Goal: Transaction & Acquisition: Purchase product/service

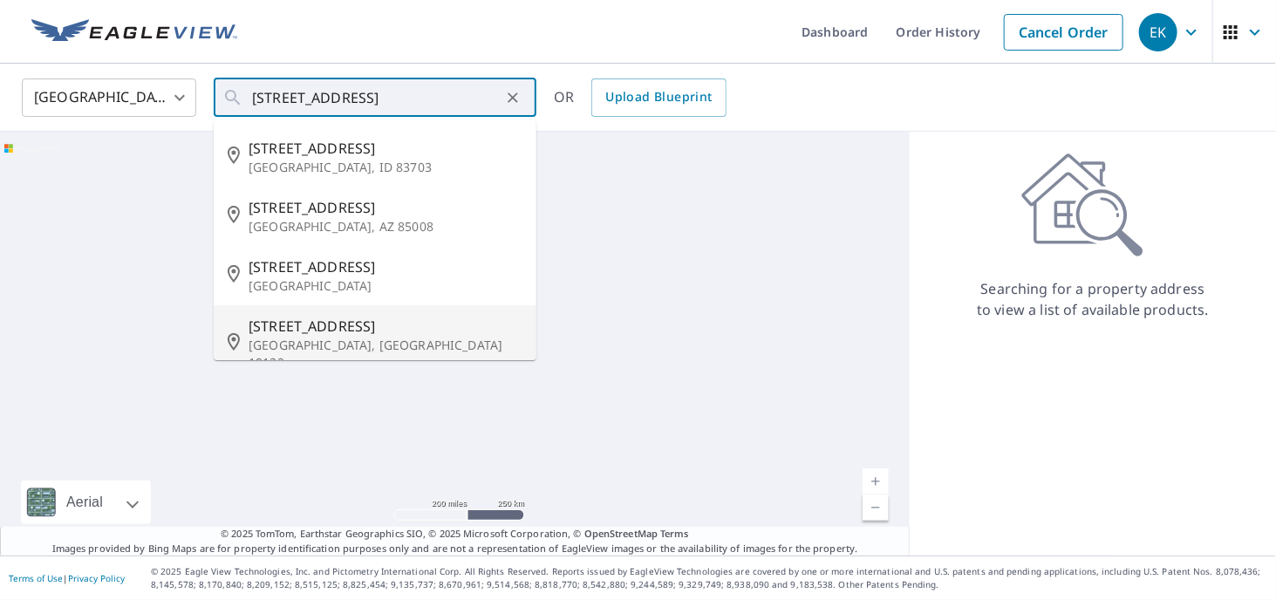
click at [315, 320] on span "[STREET_ADDRESS]" at bounding box center [386, 326] width 274 height 21
type input "[STREET_ADDRESS]"
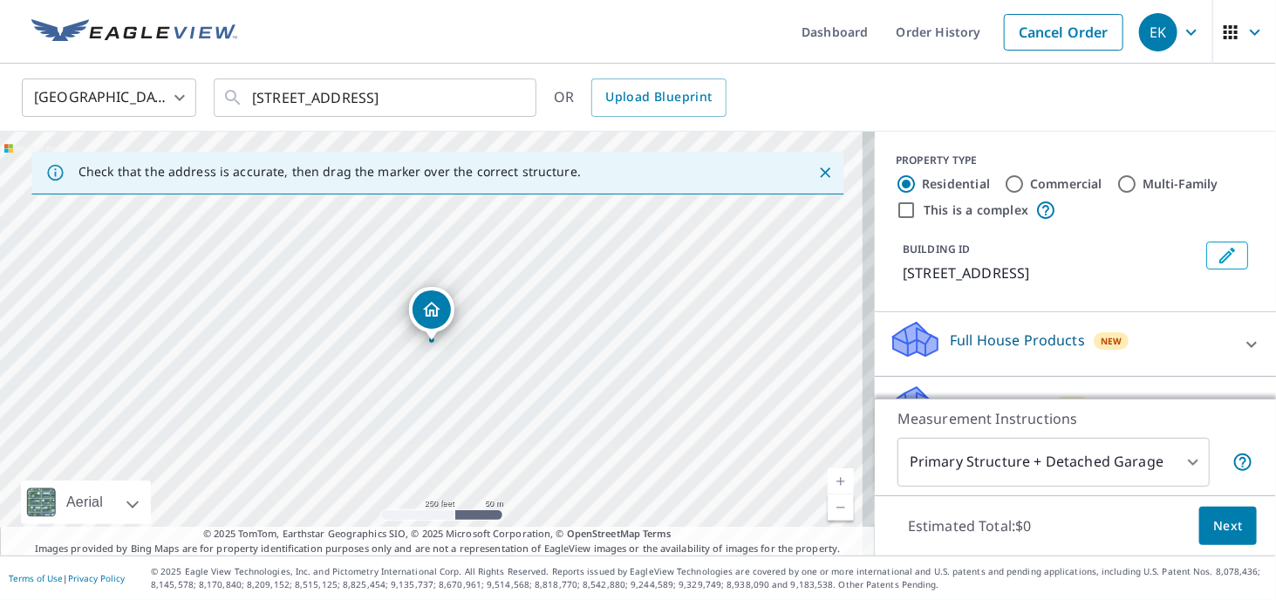
click at [830, 483] on link "Current Level 17, Zoom In" at bounding box center [841, 481] width 26 height 26
click at [830, 483] on link "Current Level 18, Zoom In" at bounding box center [841, 481] width 26 height 26
click at [830, 483] on link "Current Level 19, Zoom In" at bounding box center [841, 481] width 26 height 26
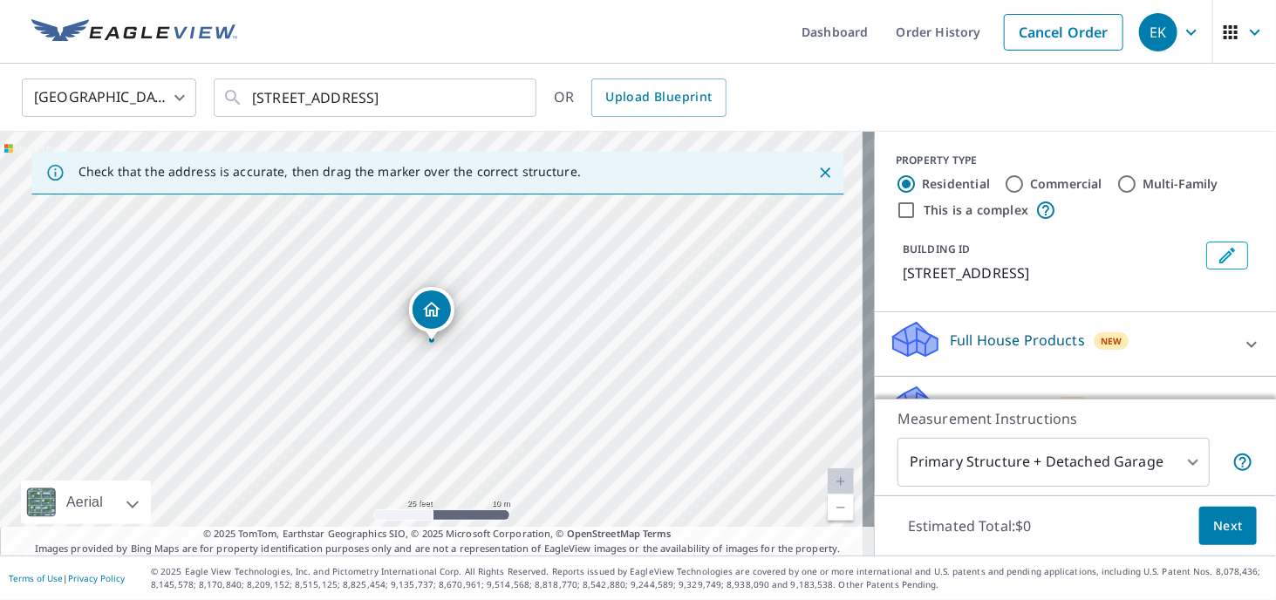
click at [830, 483] on link "Current Level 20, Zoom In Disabled" at bounding box center [841, 481] width 26 height 26
drag, startPoint x: 427, startPoint y: 310, endPoint x: 454, endPoint y: 309, distance: 27.9
drag, startPoint x: 430, startPoint y: 316, endPoint x: 504, endPoint y: 345, distance: 79.5
drag, startPoint x: 424, startPoint y: 314, endPoint x: 402, endPoint y: 299, distance: 26.4
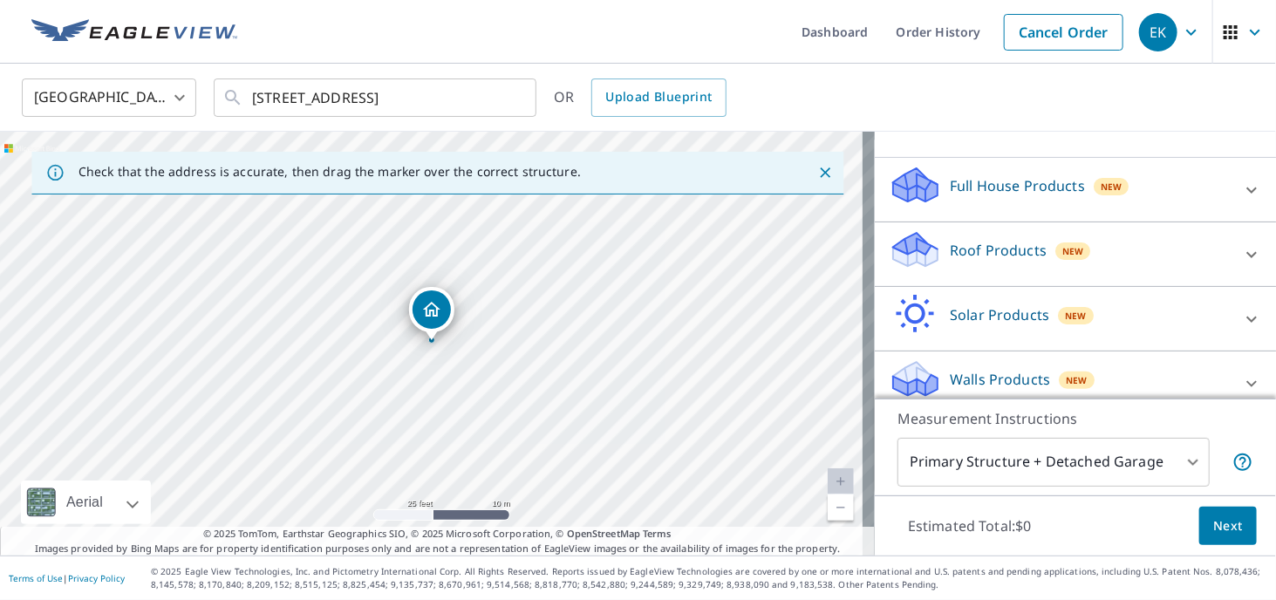
scroll to position [162, 0]
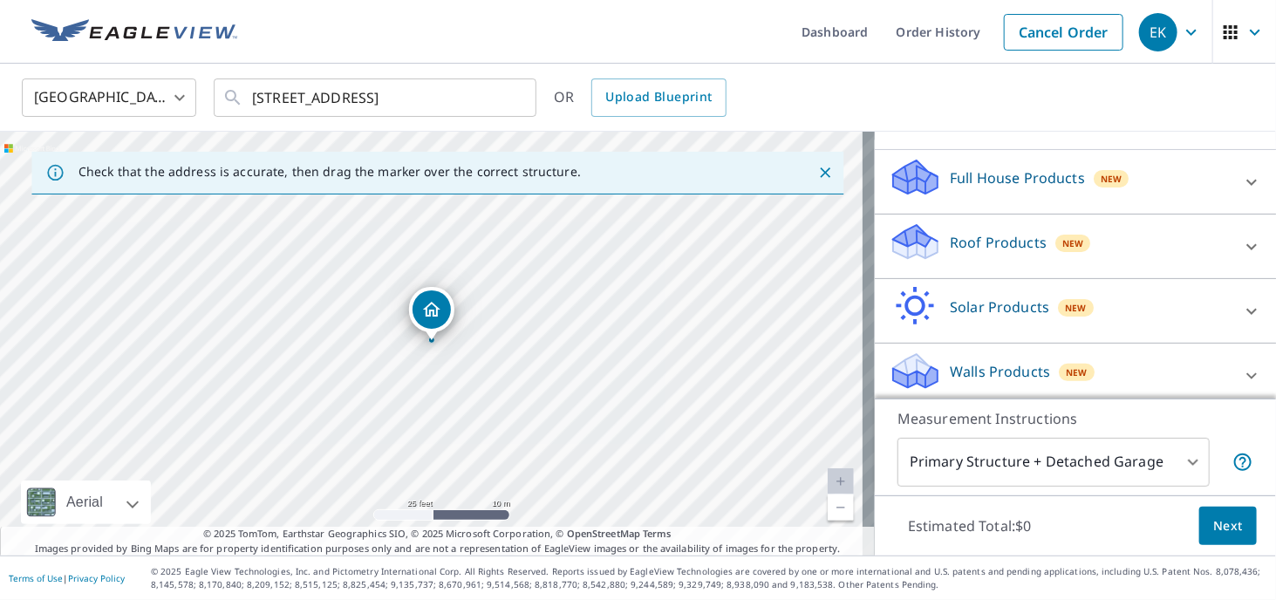
click at [1246, 243] on icon at bounding box center [1251, 246] width 10 height 6
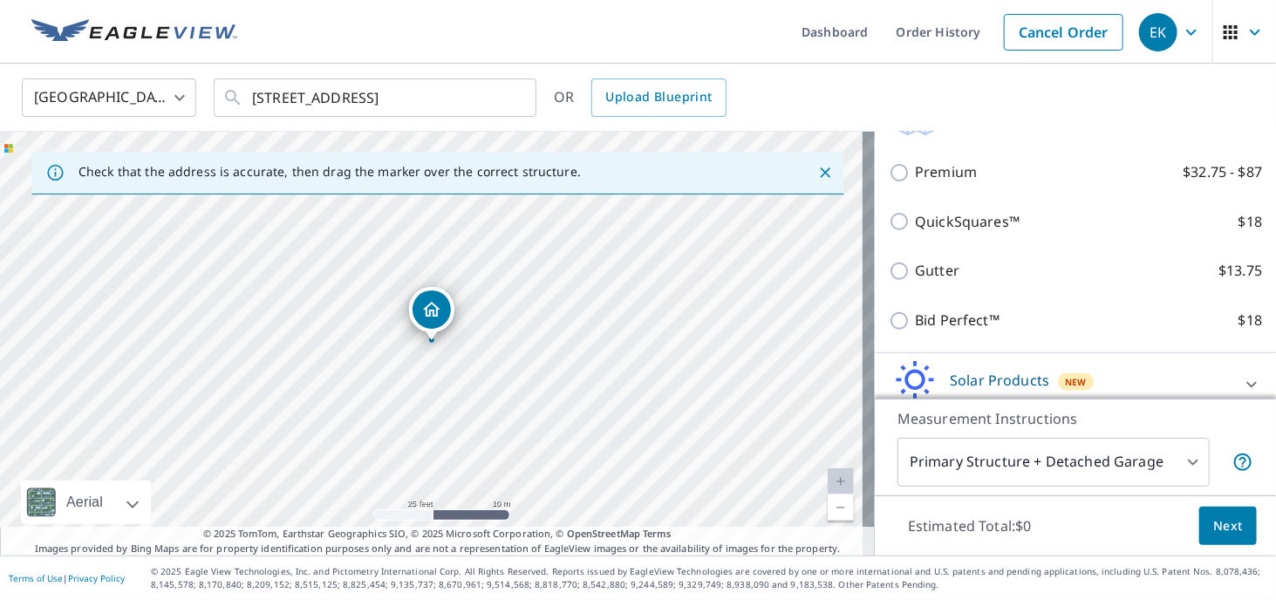
scroll to position [318, 0]
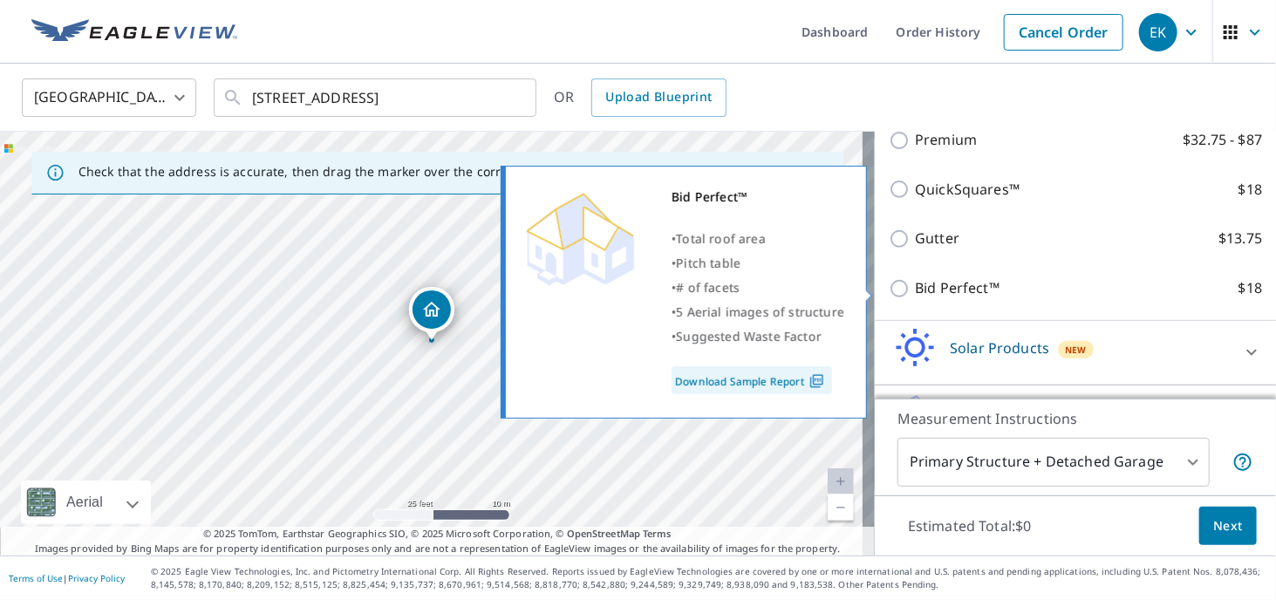
click at [889, 288] on input "Bid Perfect™ $18" at bounding box center [902, 288] width 26 height 21
checkbox input "true"
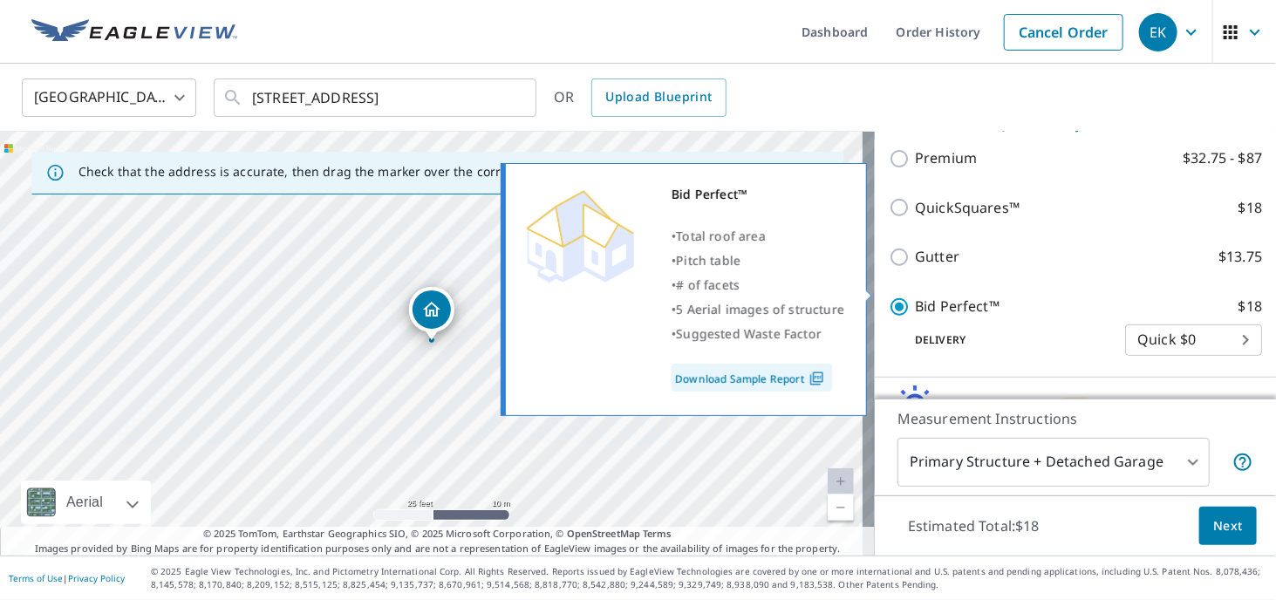
scroll to position [337, 0]
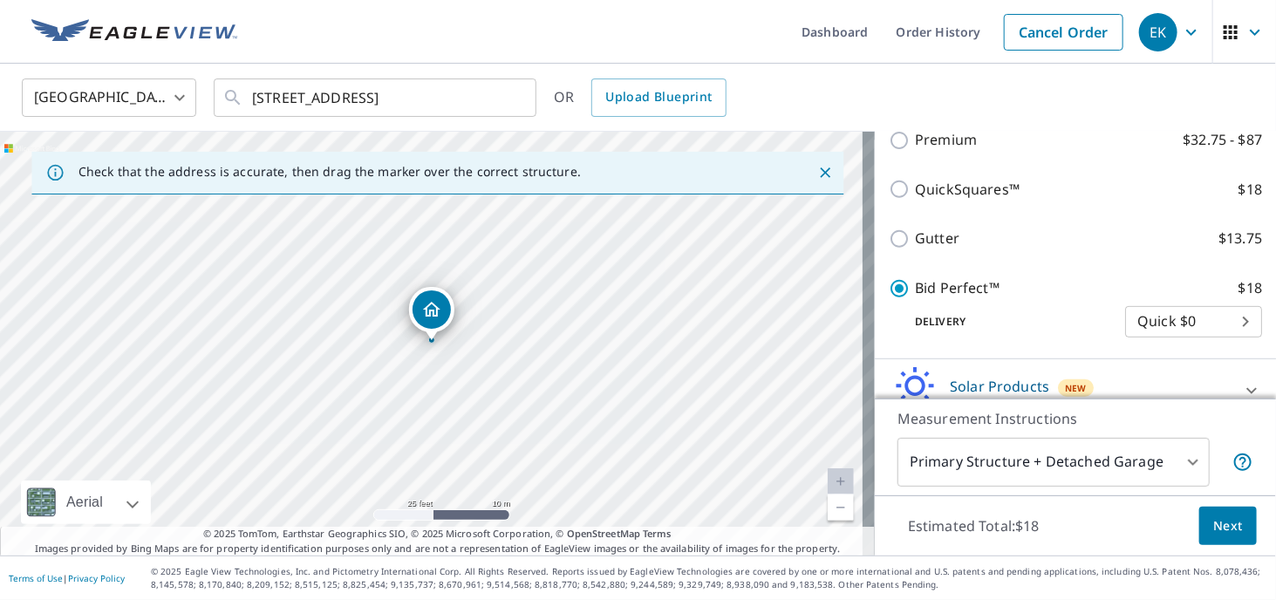
click at [1213, 522] on span "Next" at bounding box center [1228, 527] width 30 height 22
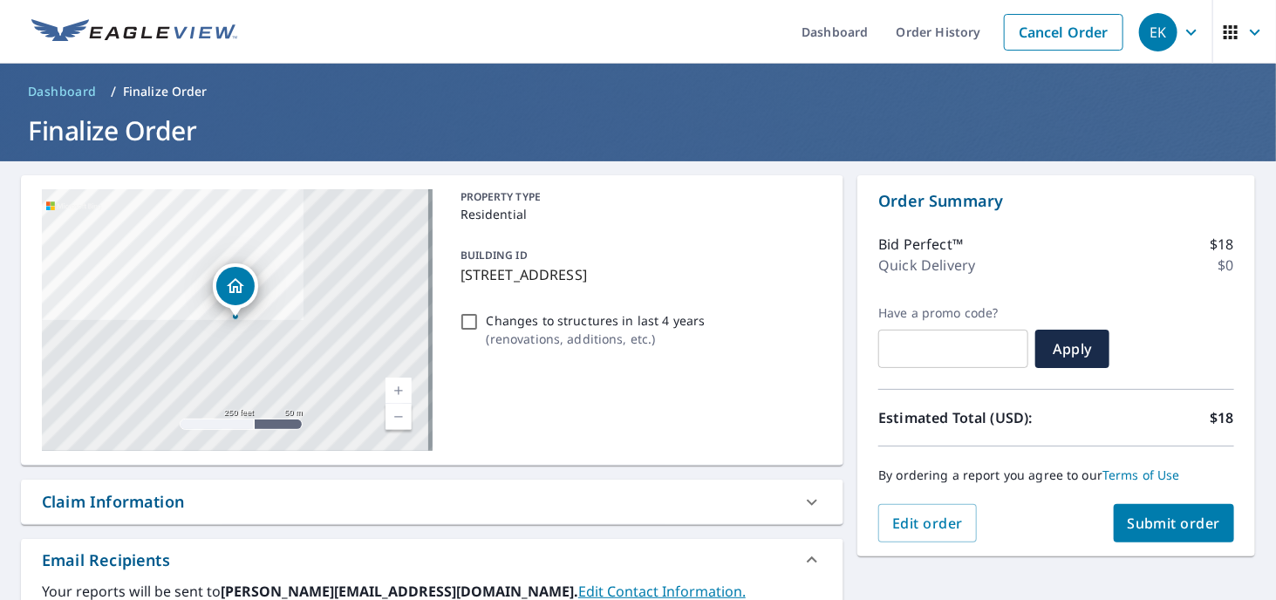
click at [1128, 521] on span "Submit order" at bounding box center [1174, 523] width 93 height 19
